Goal: Information Seeking & Learning: Learn about a topic

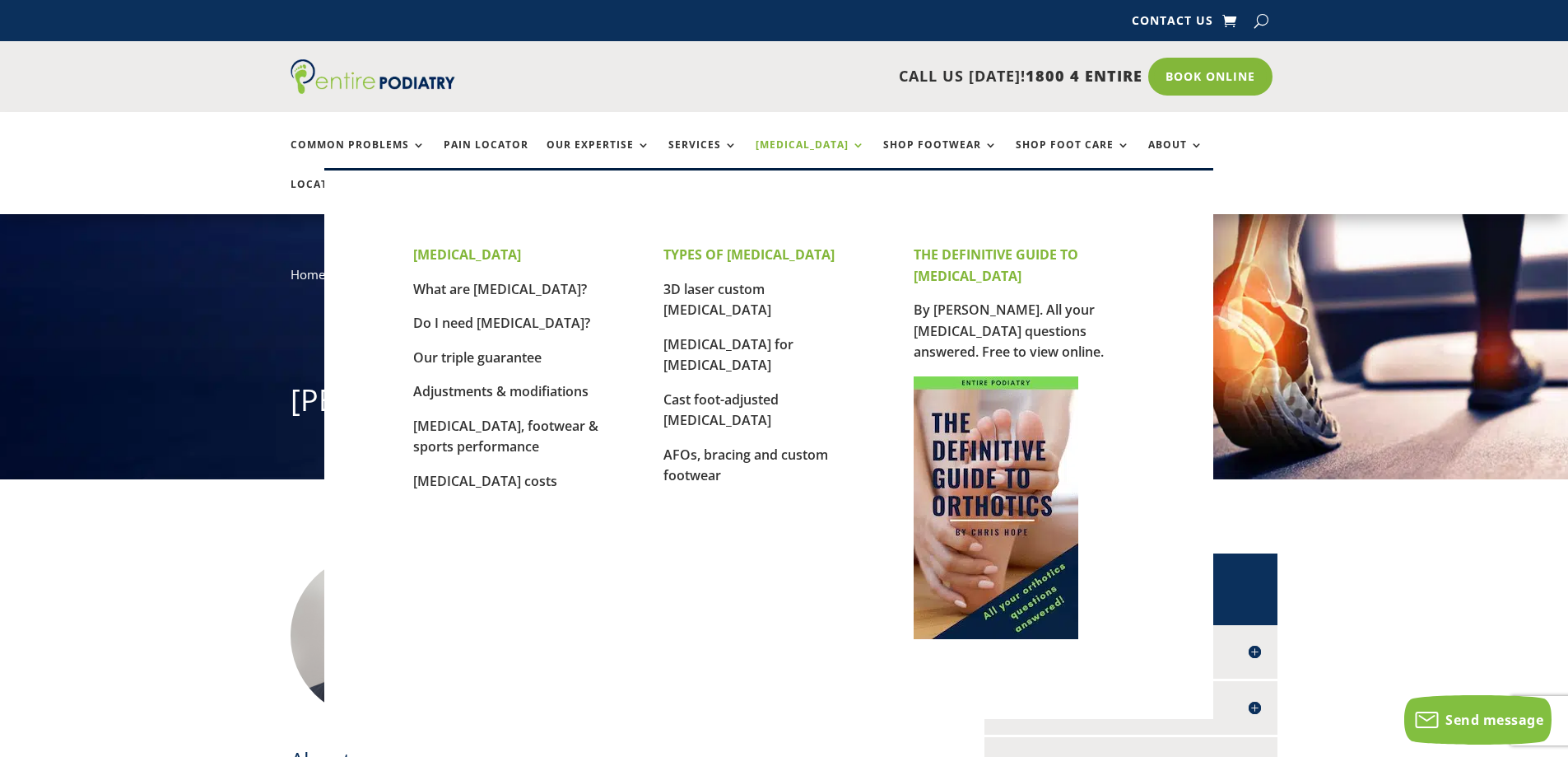
click at [810, 142] on link "[MEDICAL_DATA]" at bounding box center [810, 156] width 110 height 36
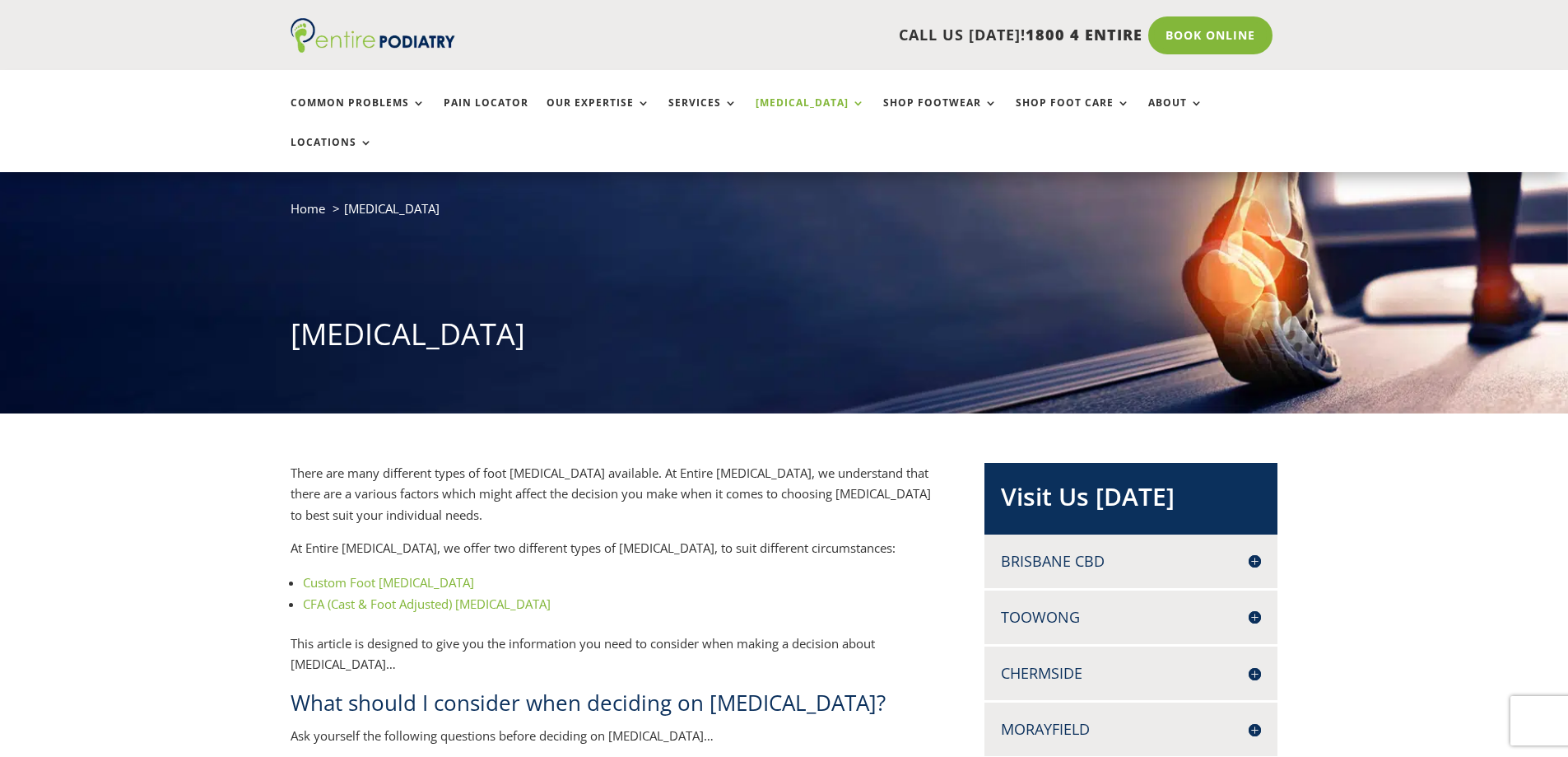
scroll to position [131, 0]
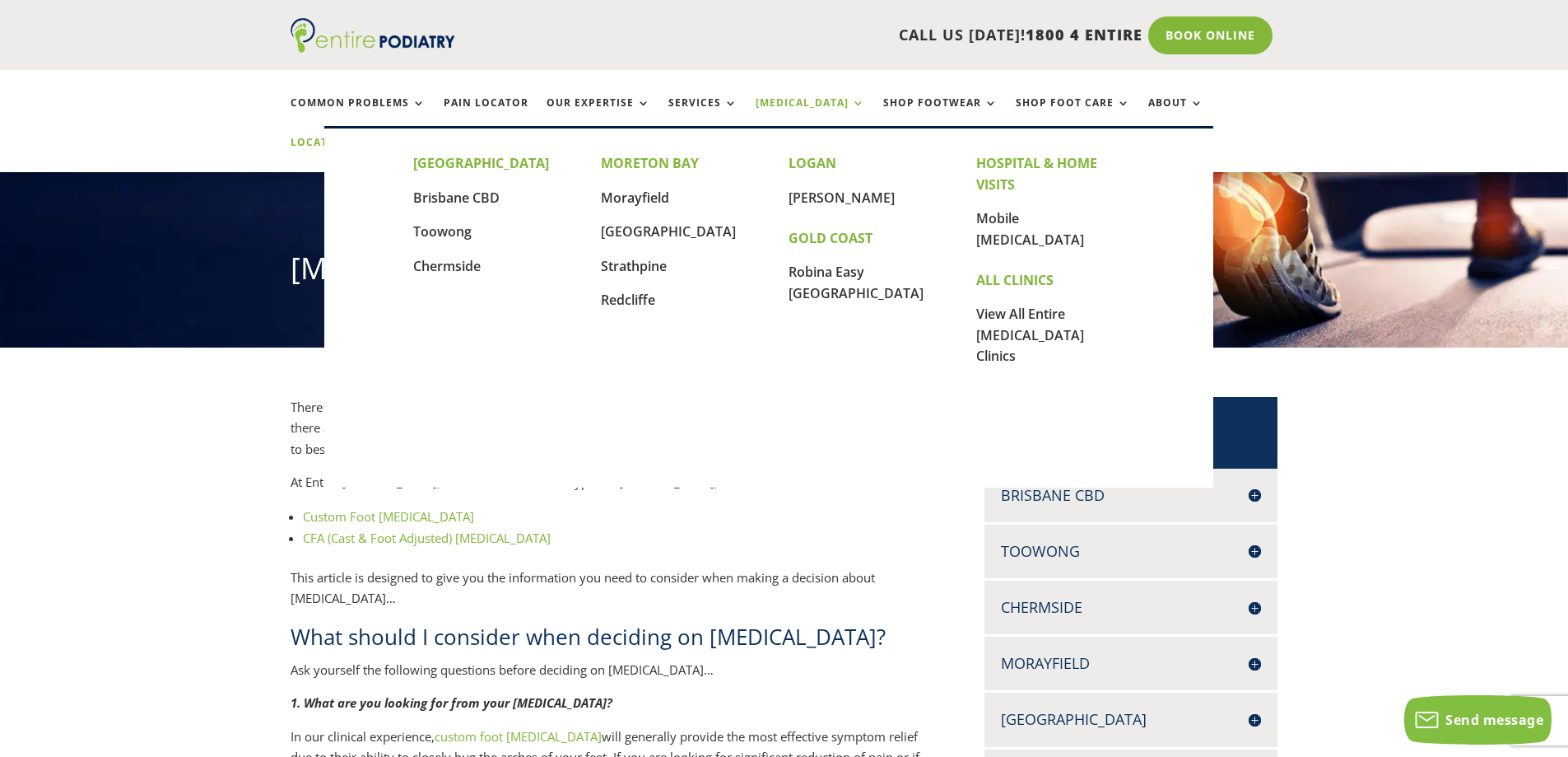
click at [373, 136] on link "Locations" at bounding box center [332, 154] width 83 height 36
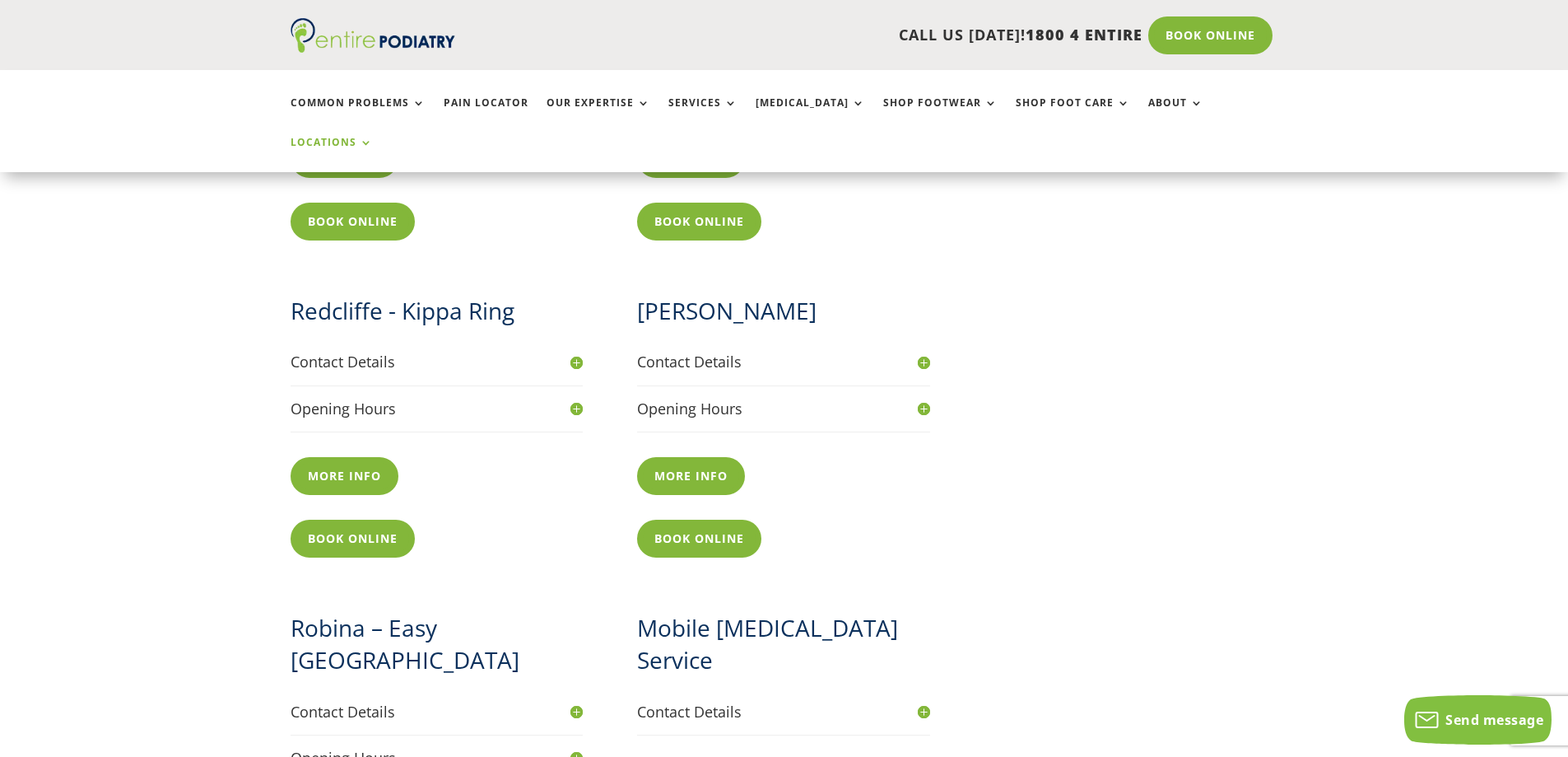
scroll to position [1647, 0]
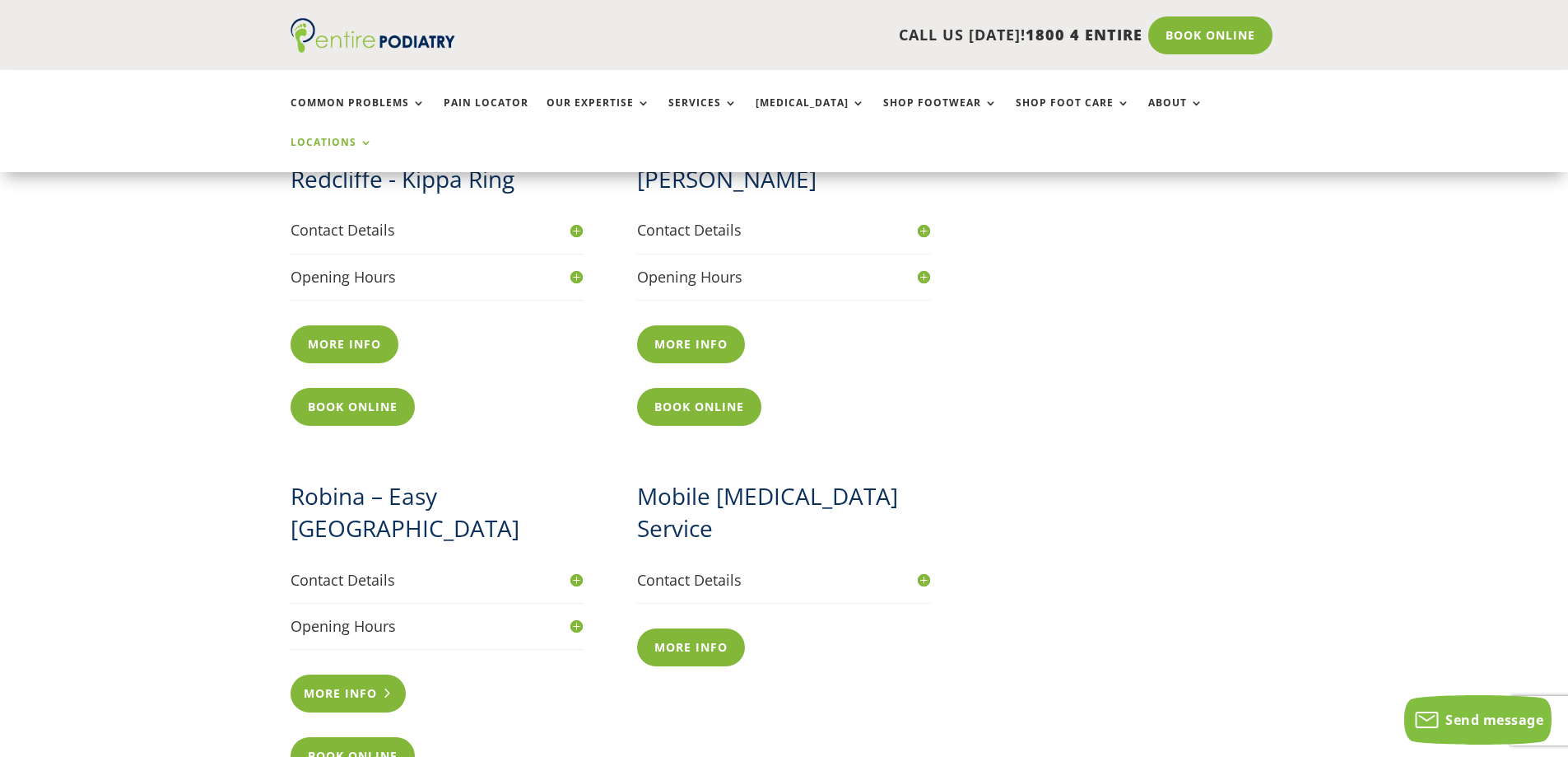
click at [344, 674] on link "More info" at bounding box center [349, 693] width 116 height 38
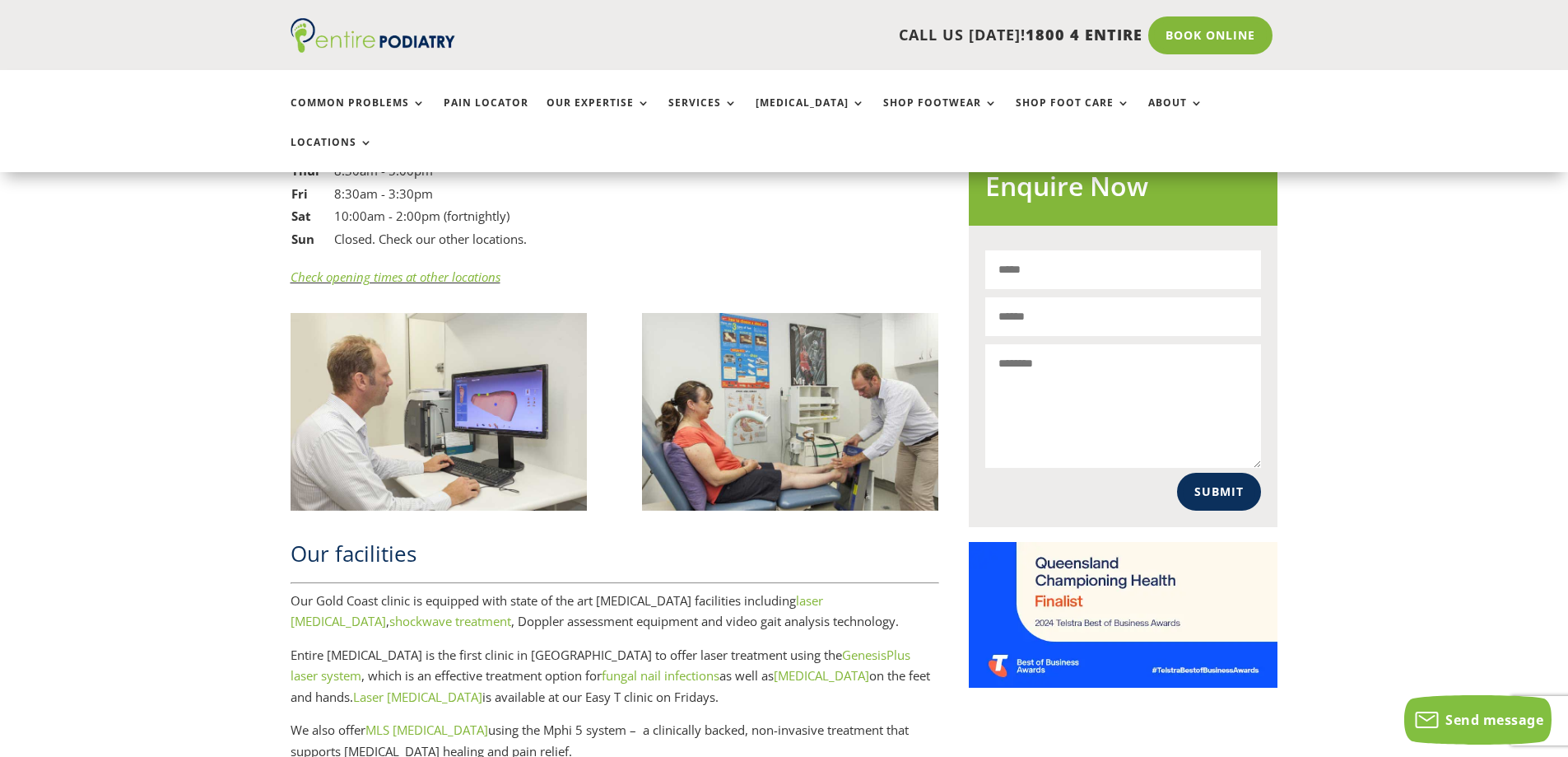
scroll to position [1515, 0]
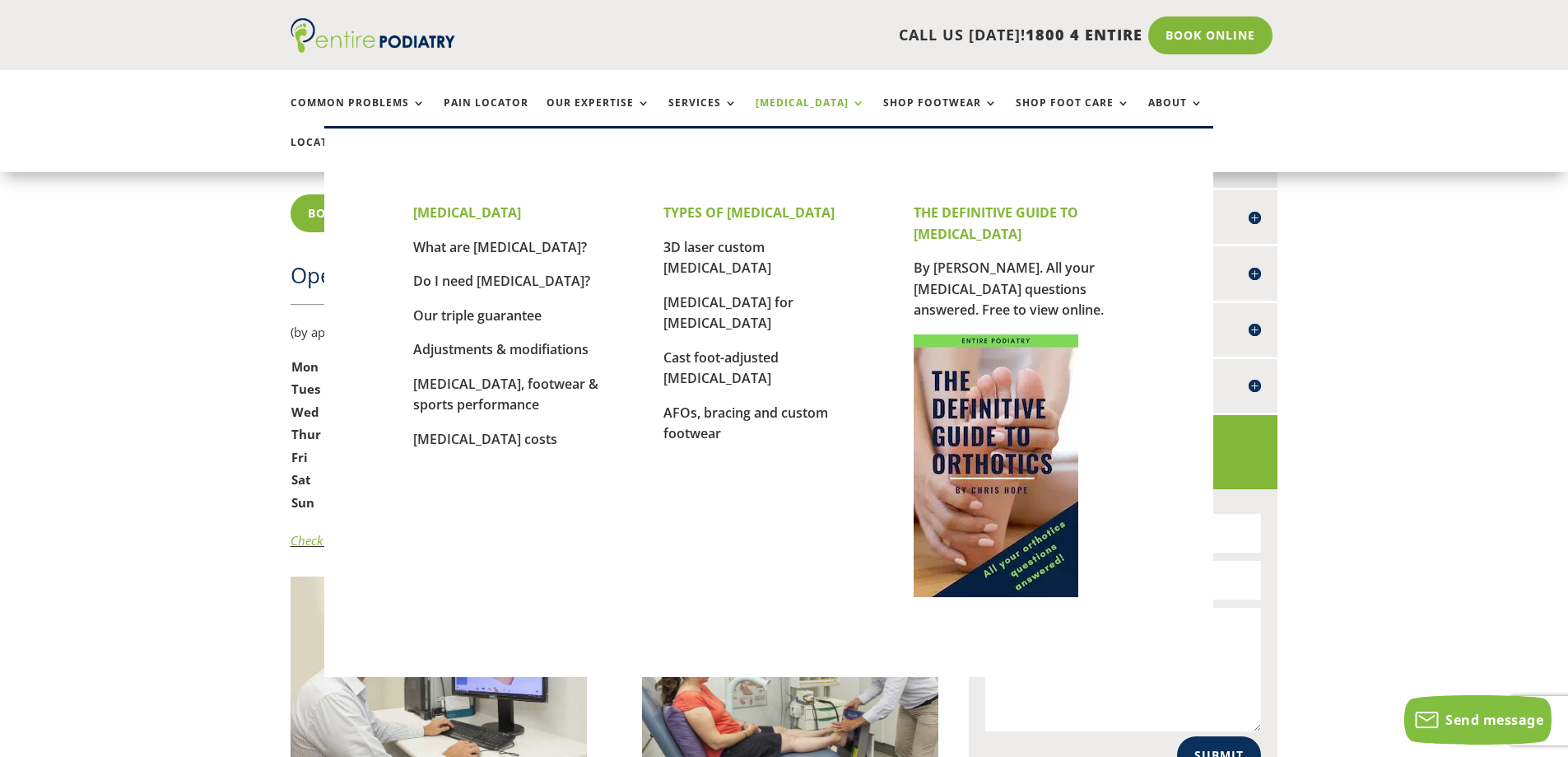
click at [817, 105] on link "[MEDICAL_DATA]" at bounding box center [810, 115] width 110 height 36
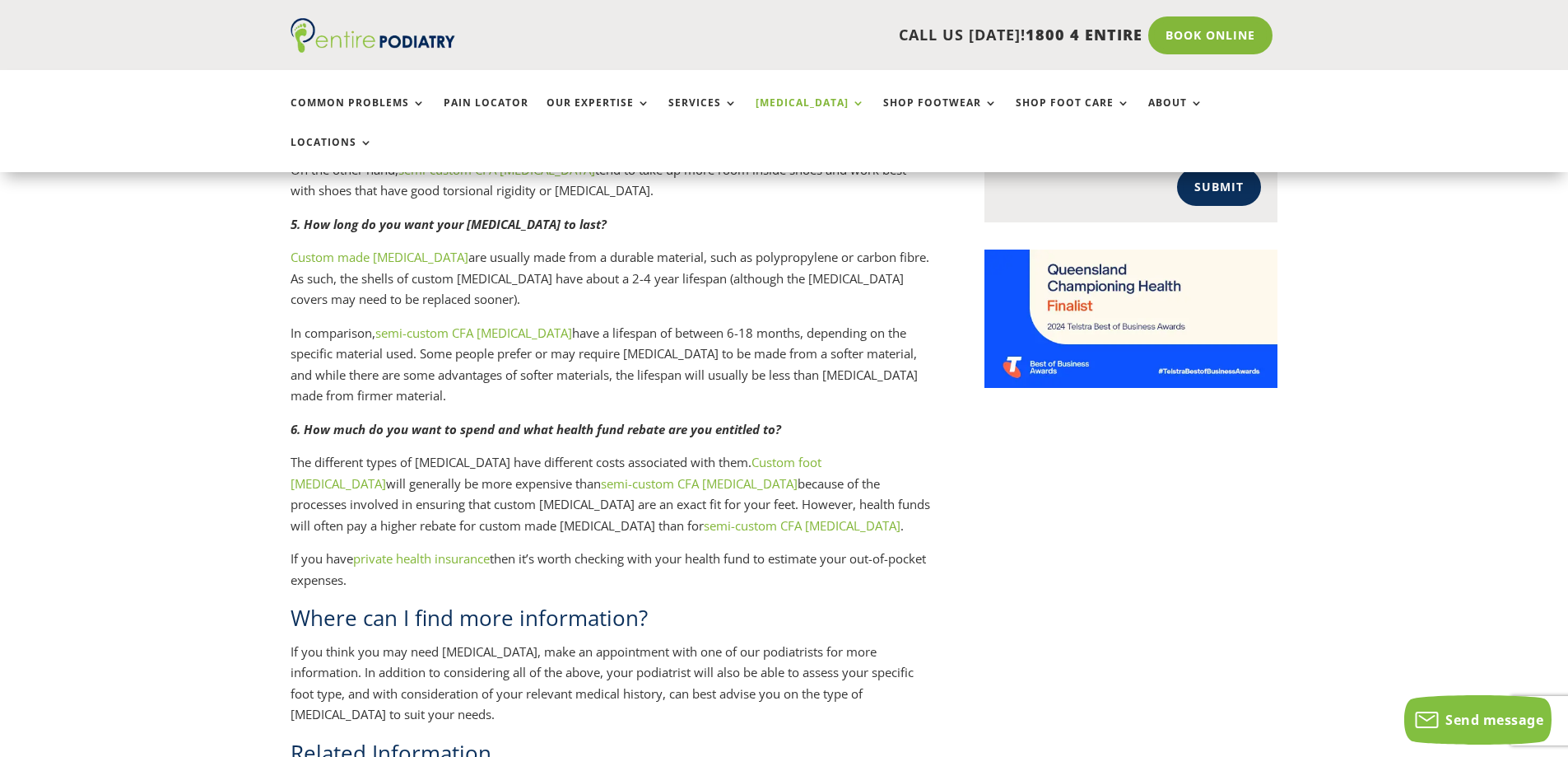
scroll to position [1251, 0]
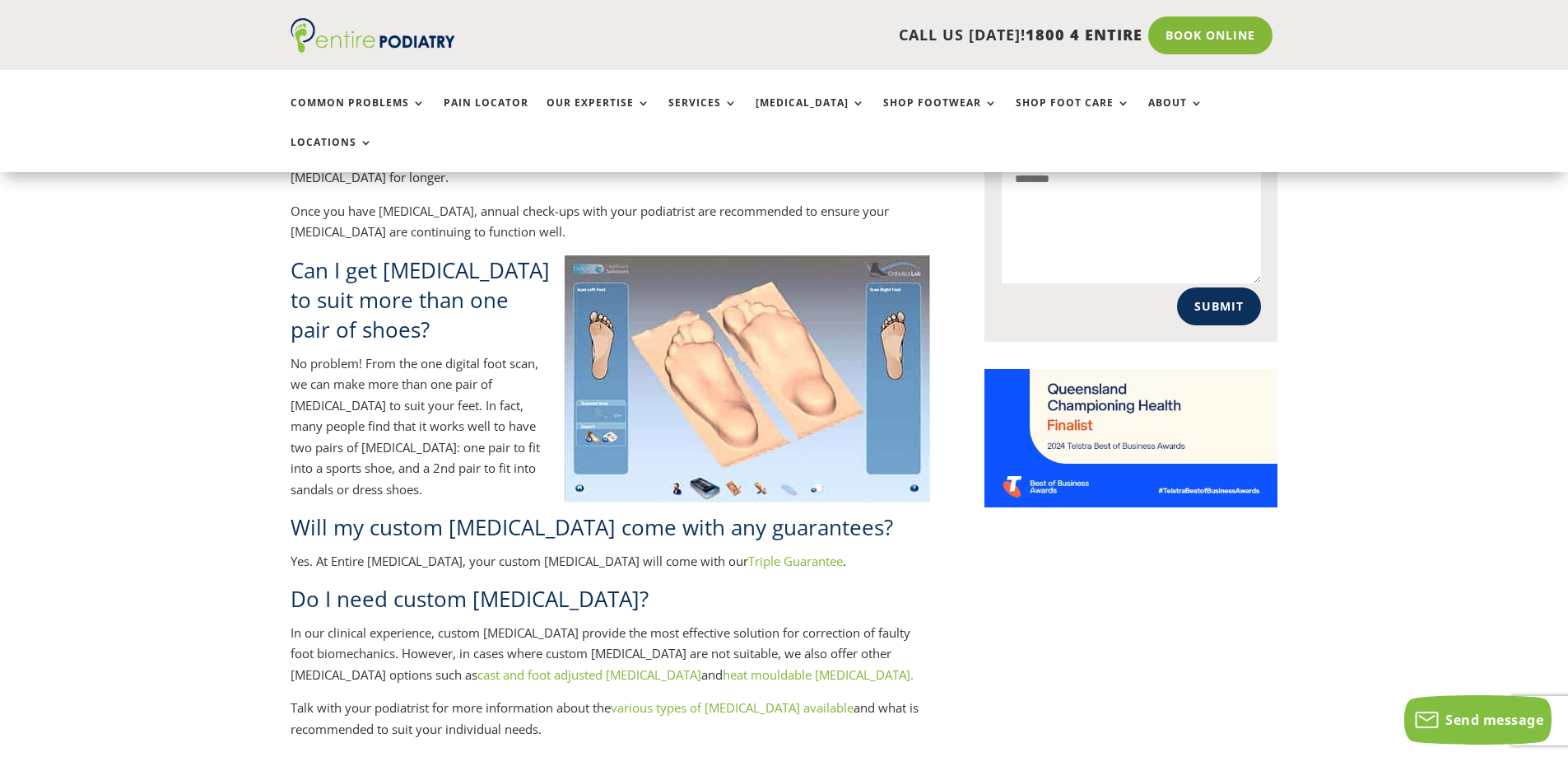
scroll to position [1186, 0]
